Goal: Task Accomplishment & Management: Use online tool/utility

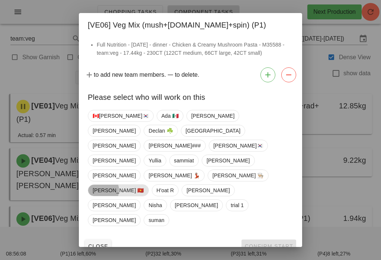
click at [144, 185] on span "[PERSON_NAME] 🇻🇳" at bounding box center [118, 190] width 51 height 11
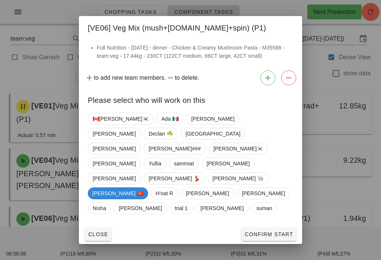
click at [264, 231] on span "Confirm Start" at bounding box center [269, 234] width 49 height 6
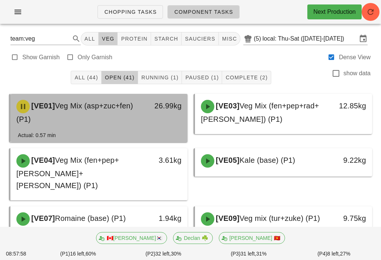
click at [130, 123] on div "[VE01] Veg Mix (asp+zuc+fen) (P1)" at bounding box center [77, 112] width 131 height 34
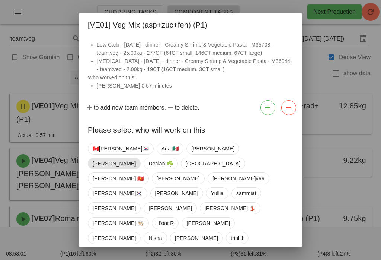
click at [136, 158] on span "[PERSON_NAME]" at bounding box center [114, 163] width 43 height 11
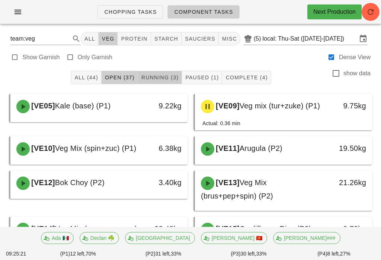
click at [162, 82] on button "Running (3)" at bounding box center [160, 77] width 44 height 13
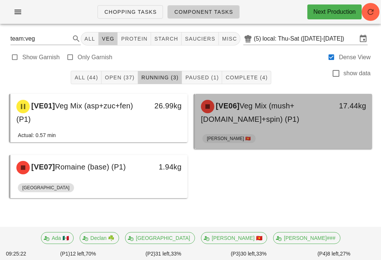
click at [282, 131] on div "[PERSON_NAME] 🇻🇳" at bounding box center [284, 140] width 162 height 18
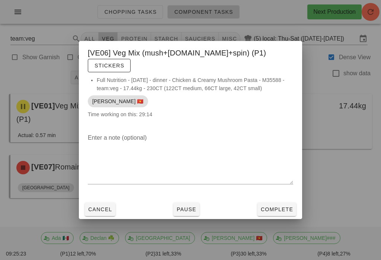
click at [284, 206] on span "Complete" at bounding box center [277, 209] width 33 height 6
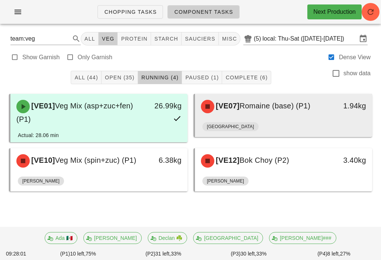
click at [283, 112] on div "[VE07] Romaine (base) (P1)" at bounding box center [262, 106] width 131 height 22
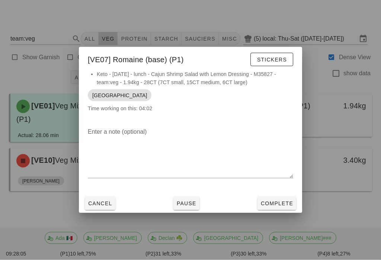
scroll to position [9, 0]
click at [96, 197] on button "Cancel" at bounding box center [100, 203] width 31 height 13
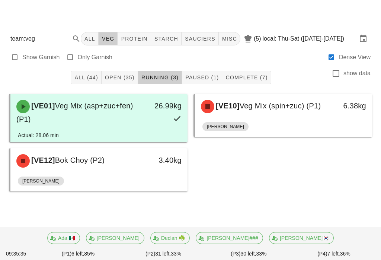
click at [114, 74] on span "Open (35)" at bounding box center [120, 77] width 30 height 6
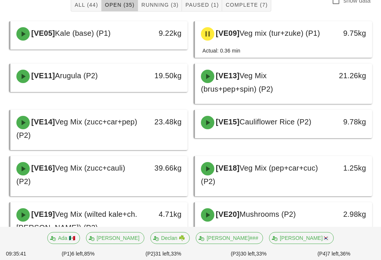
scroll to position [72, 0]
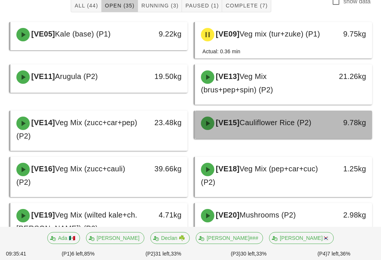
click at [307, 127] on span "Cauliflower Rice (P2)" at bounding box center [276, 122] width 72 height 8
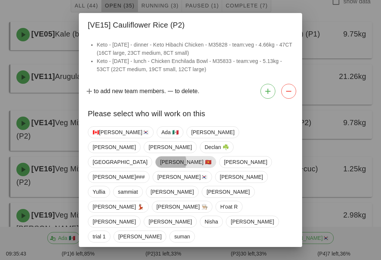
click at [160, 165] on span "[PERSON_NAME] 🇻🇳" at bounding box center [185, 161] width 51 height 11
click at [260, 260] on span "Confirm Start" at bounding box center [269, 263] width 49 height 6
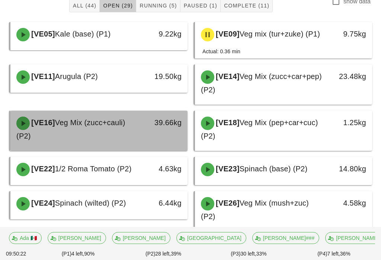
click at [135, 143] on div "[VE16] Veg Mix (zucc+cauli) (P2)" at bounding box center [77, 129] width 131 height 34
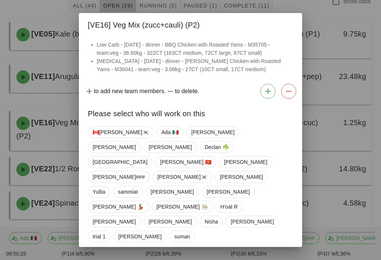
click at [96, 256] on button "Close" at bounding box center [98, 262] width 26 height 13
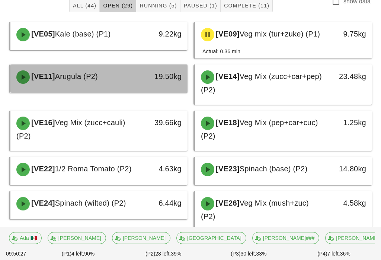
click at [134, 87] on div "[VE11] Arugula (P2)" at bounding box center [77, 77] width 131 height 22
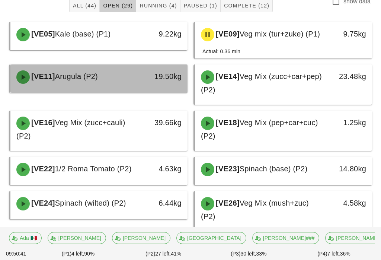
click at [119, 88] on div "[VE11] Arugula (P2)" at bounding box center [77, 77] width 131 height 22
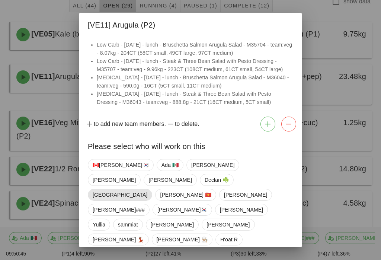
click at [97, 189] on span "[GEOGRAPHIC_DATA]" at bounding box center [120, 194] width 55 height 11
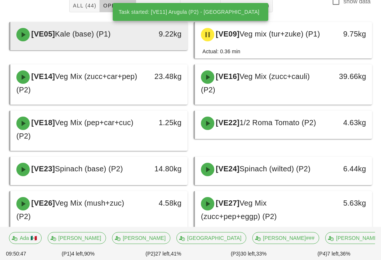
click at [91, 36] on span "Kale (base) (P1)" at bounding box center [83, 34] width 56 height 8
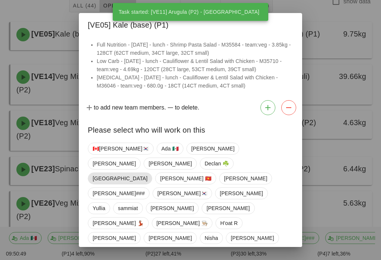
click at [97, 178] on span "[GEOGRAPHIC_DATA]" at bounding box center [120, 178] width 55 height 11
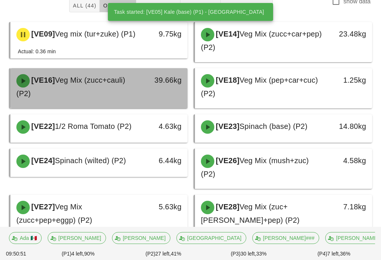
click at [142, 101] on div "[VE16] Veg Mix (zucc+cauli) (P2)" at bounding box center [77, 87] width 131 height 34
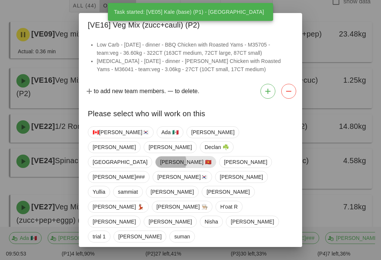
click at [160, 166] on span "[PERSON_NAME] 🇻🇳" at bounding box center [185, 161] width 51 height 11
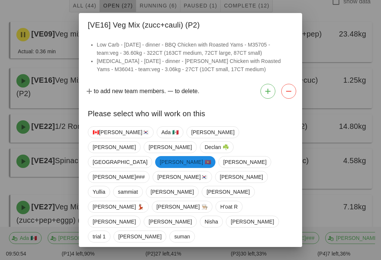
click at [259, 260] on span "Confirm Start" at bounding box center [269, 263] width 49 height 6
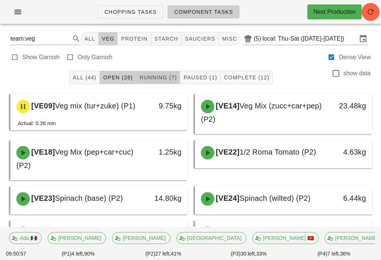
click at [163, 77] on span "Running (7)" at bounding box center [158, 77] width 38 height 6
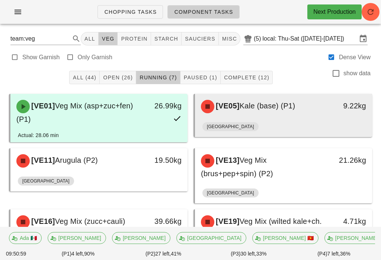
click at [270, 125] on div "[GEOGRAPHIC_DATA]" at bounding box center [284, 128] width 162 height 18
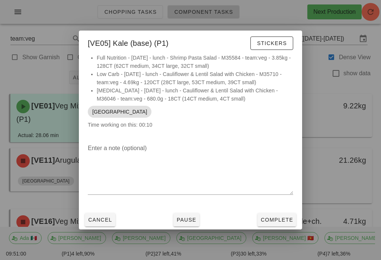
click at [277, 217] on span "Complete" at bounding box center [277, 220] width 33 height 6
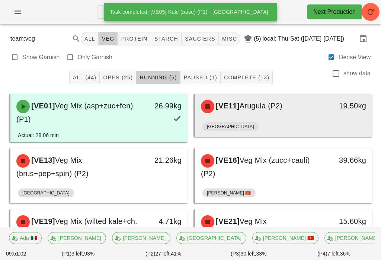
click at [291, 111] on div "[VE11] Arugula (P2)" at bounding box center [262, 106] width 131 height 22
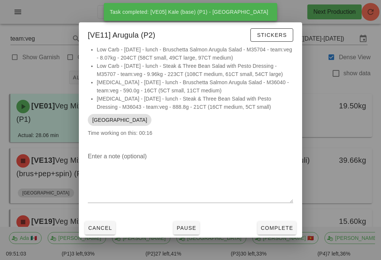
click at [276, 223] on button "Complete" at bounding box center [277, 227] width 39 height 13
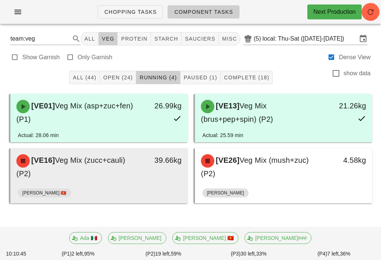
click at [102, 170] on div "[VE16] Veg Mix (zucc+cauli) (P2)" at bounding box center [77, 167] width 131 height 34
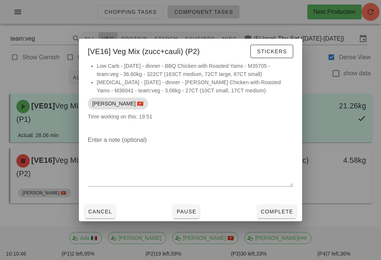
click at [176, 221] on div "Cancel Pause Complete" at bounding box center [190, 211] width 223 height 19
click at [187, 210] on span "Pause" at bounding box center [187, 212] width 20 height 6
